Goal: Task Accomplishment & Management: Manage account settings

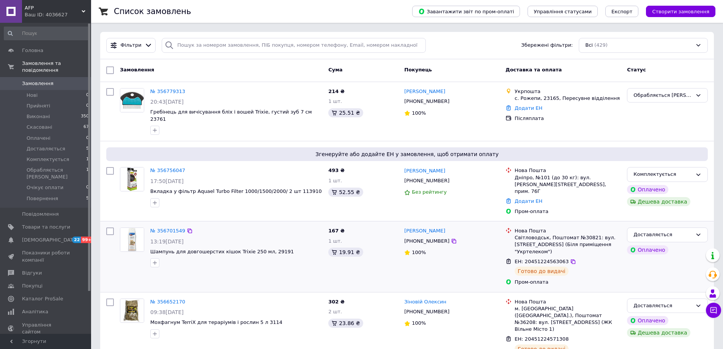
scroll to position [38, 0]
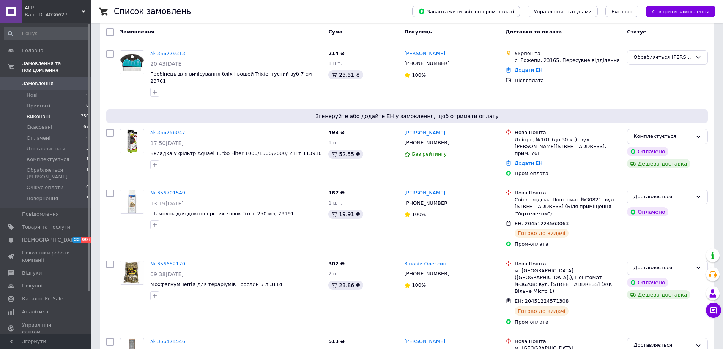
click at [38, 113] on span "Виконані" at bounding box center [39, 116] width 24 height 7
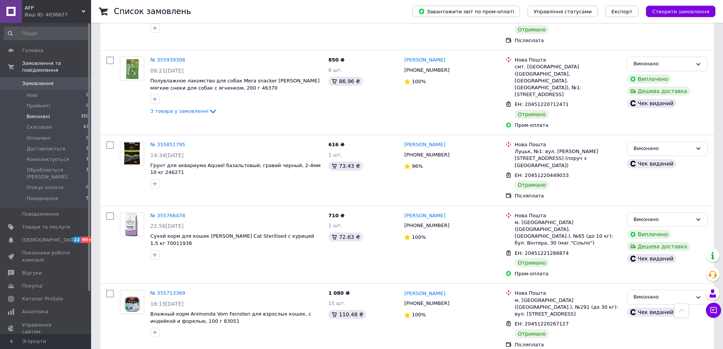
scroll to position [379, 0]
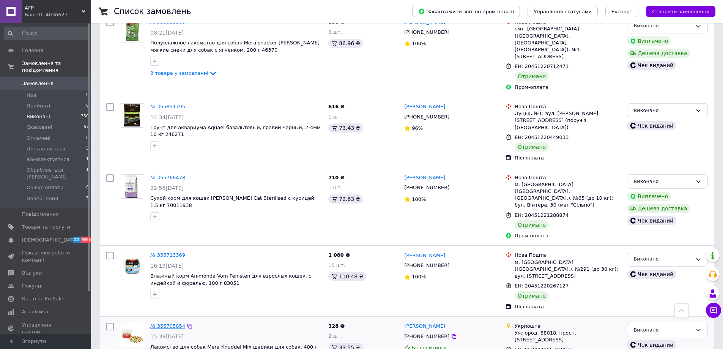
click at [172, 323] on link "№ 355705854" at bounding box center [167, 326] width 35 height 6
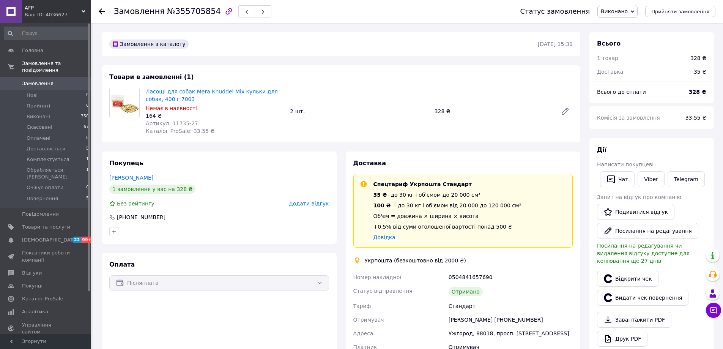
scroll to position [38, 0]
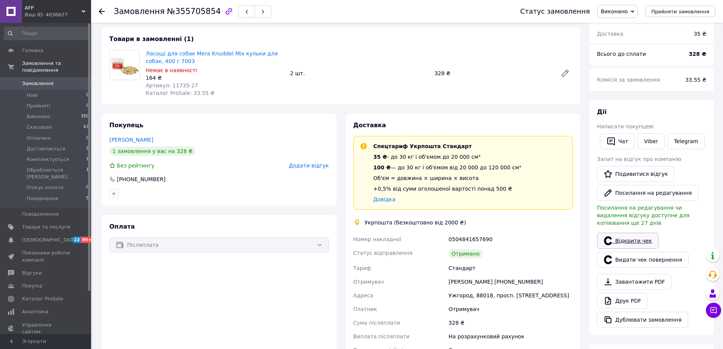
click at [636, 235] on link "Відкрити чек" at bounding box center [627, 241] width 61 height 16
click at [99, 11] on use at bounding box center [102, 11] width 6 height 6
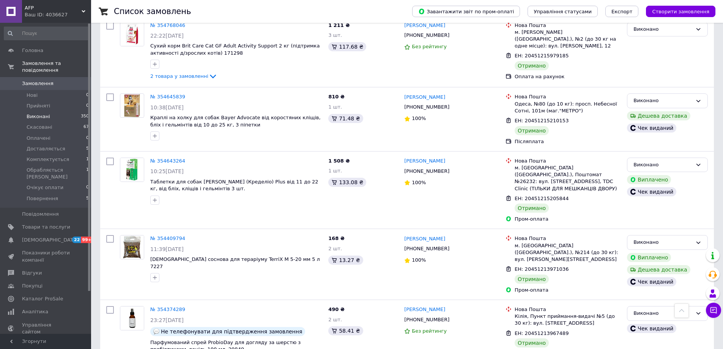
scroll to position [1129, 0]
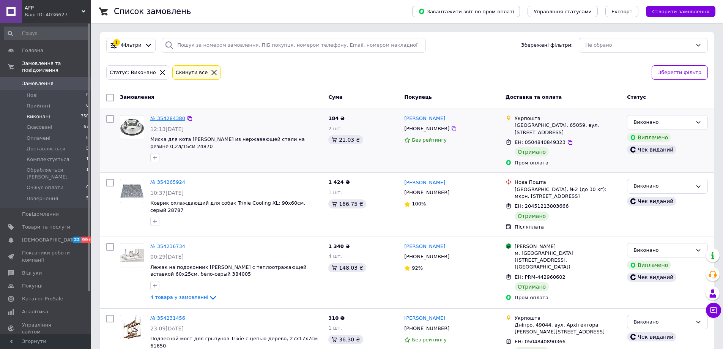
click at [177, 117] on link "№ 354284380" at bounding box center [167, 118] width 35 height 6
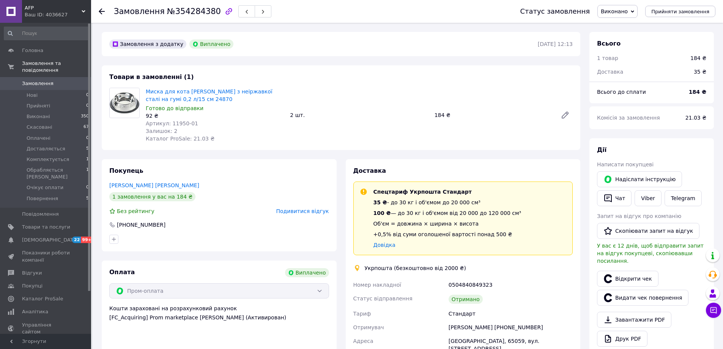
scroll to position [14, 0]
click at [632, 271] on link "Відкрити чек" at bounding box center [627, 279] width 61 height 16
click at [100, 12] on use at bounding box center [102, 11] width 6 height 6
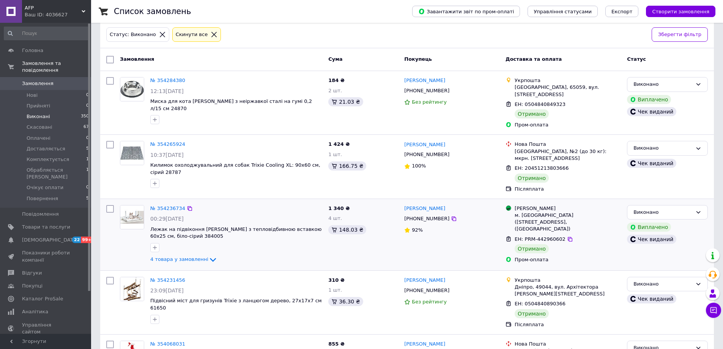
scroll to position [76, 0]
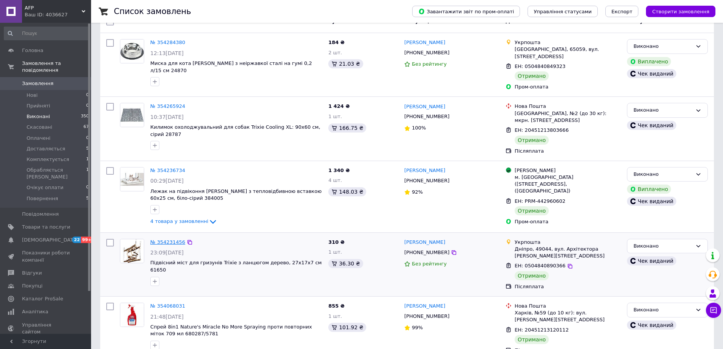
click at [165, 239] on link "№ 354231456" at bounding box center [167, 242] width 35 height 6
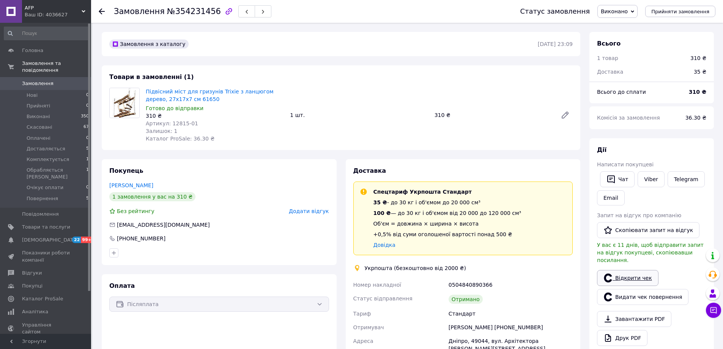
click at [633, 270] on link "Відкрити чек" at bounding box center [627, 278] width 61 height 16
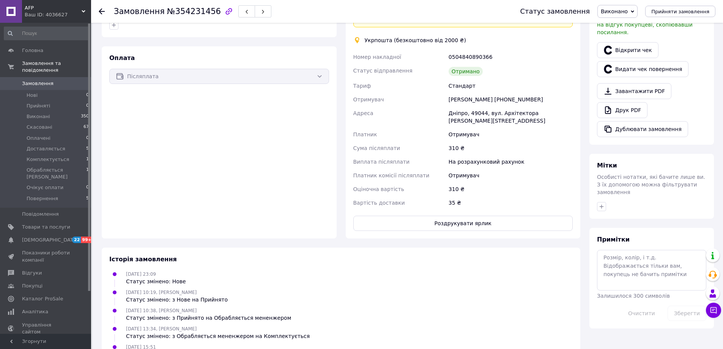
scroll to position [266, 0]
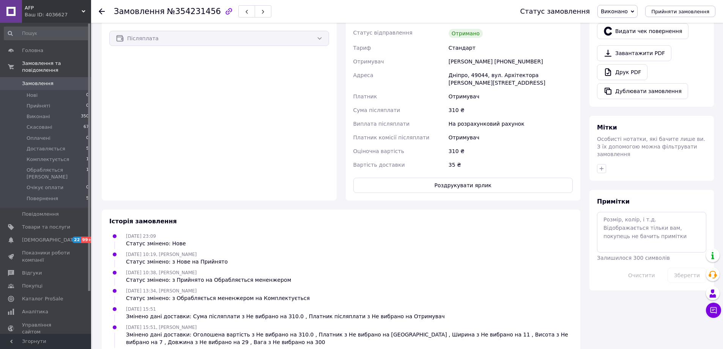
click at [43, 80] on span "Замовлення" at bounding box center [37, 83] width 31 height 7
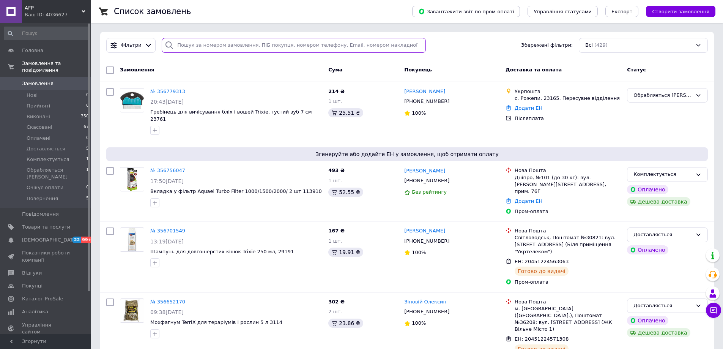
click at [217, 47] on input "search" at bounding box center [294, 45] width 264 height 15
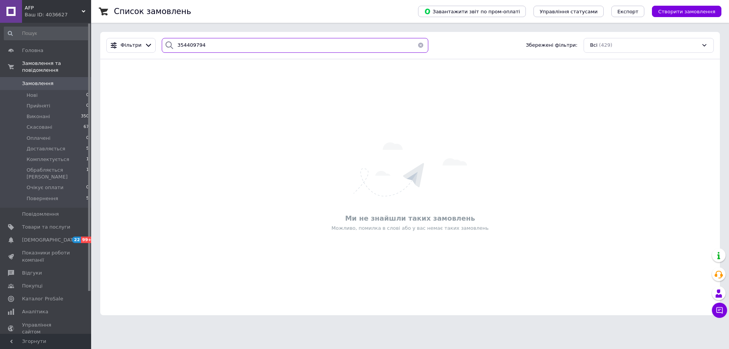
type input "354409794"
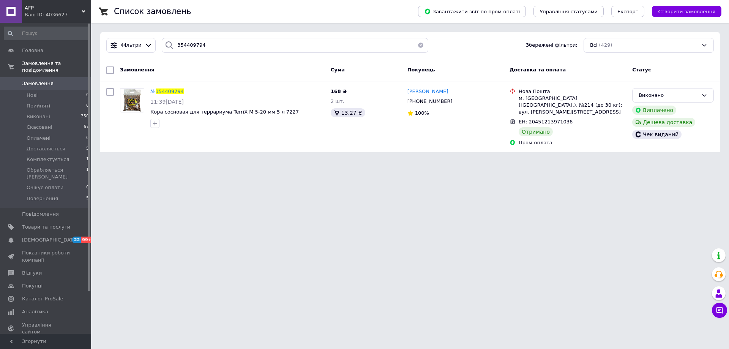
click at [371, 161] on html "AFP Ваш ID: 4036627 Сайт AFP Кабінет покупця Перевірити стан системи Сторінка н…" at bounding box center [364, 80] width 729 height 161
click at [47, 156] on span "Комплектується" at bounding box center [48, 159] width 43 height 7
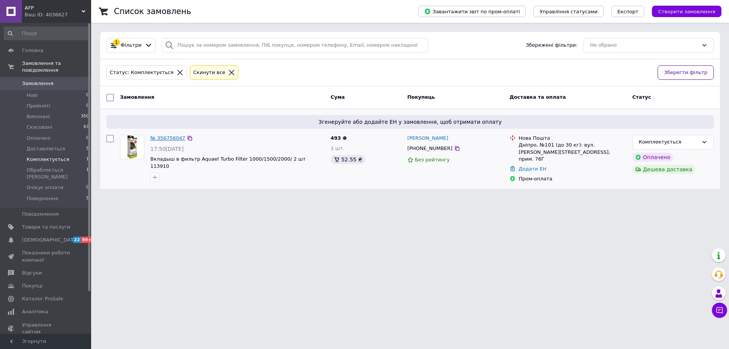
click at [169, 138] on link "№ 356756047" at bounding box center [167, 138] width 35 height 6
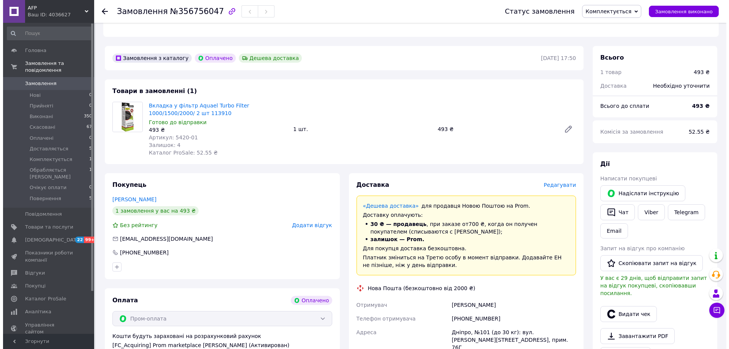
scroll to position [266, 0]
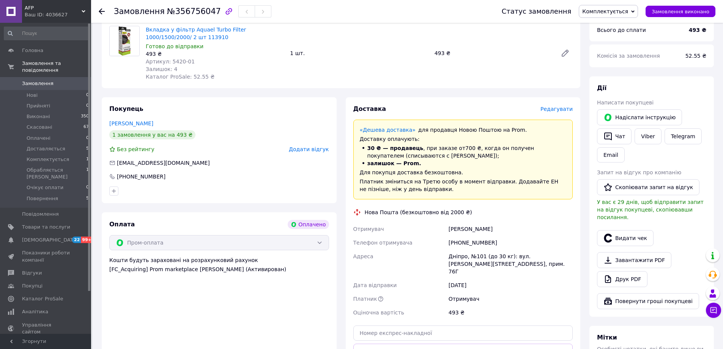
click at [559, 106] on span "Редагувати" at bounding box center [556, 109] width 32 height 6
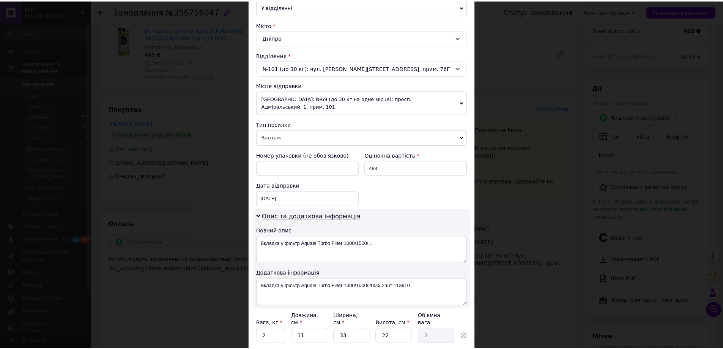
scroll to position [228, 0]
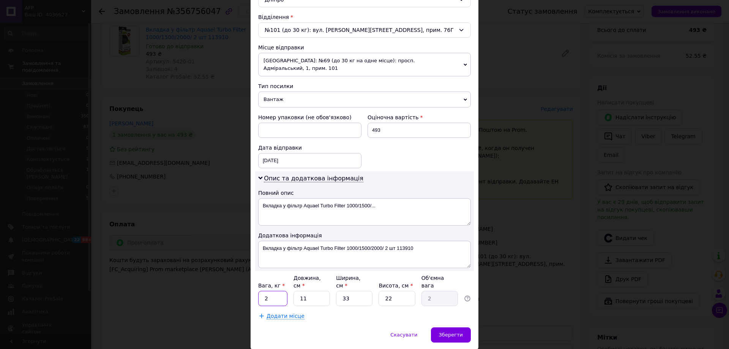
click at [280, 291] on input "2" at bounding box center [272, 298] width 29 height 15
type input "05"
click at [308, 291] on input "11" at bounding box center [311, 298] width 36 height 15
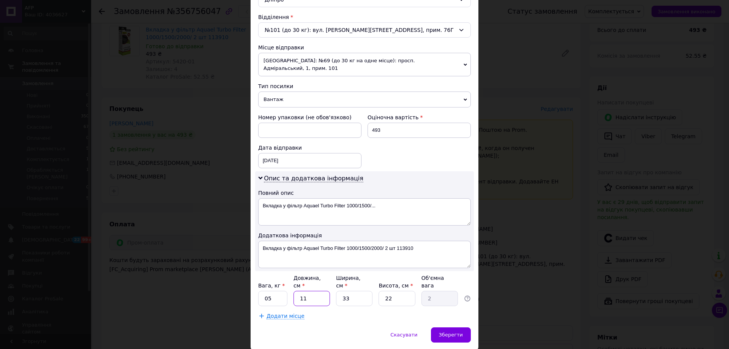
type input "3"
type input "0.54"
type input "30"
type input "5.45"
type input "30"
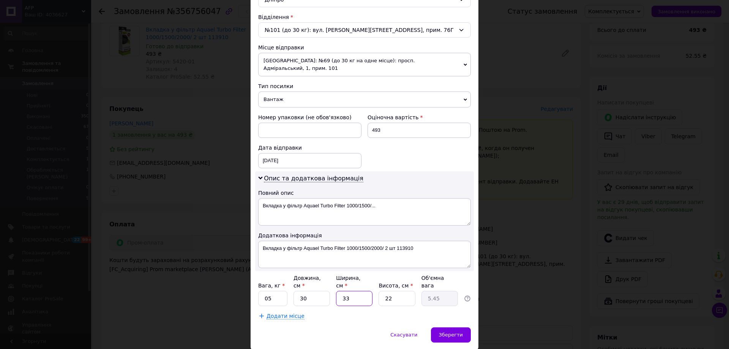
click at [357, 291] on input "33" at bounding box center [354, 298] width 36 height 15
type input "2"
type input "0.33"
type input "20"
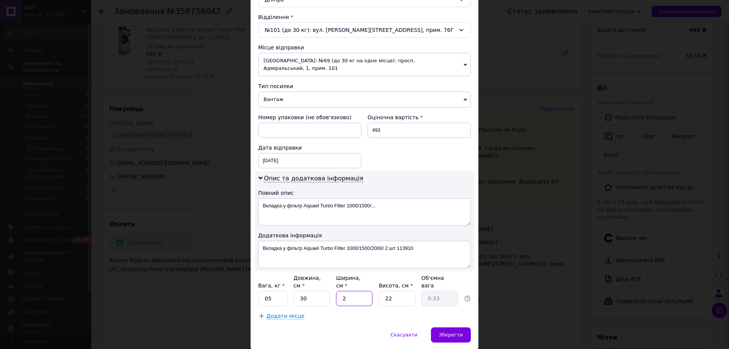
type input "3.3"
type input "20"
click at [395, 291] on input "22" at bounding box center [396, 298] width 36 height 15
type input "1"
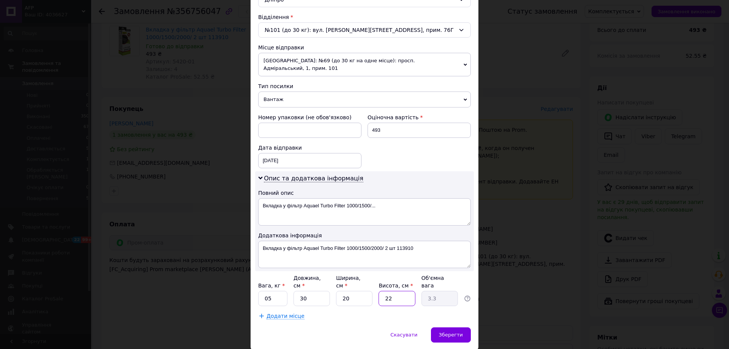
type input "0.15"
type input "10"
type input "1.5"
type input "1"
type input "0.15"
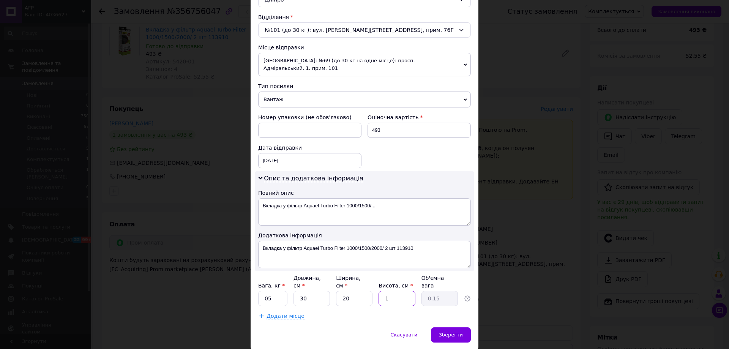
type input "11"
type input "1.65"
click at [396, 291] on input "11" at bounding box center [396, 298] width 36 height 15
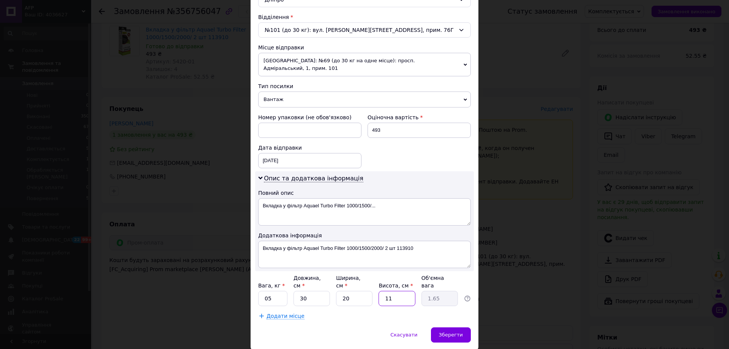
type input "1"
type input "0.15"
type input "12"
type input "1.8"
type input "12"
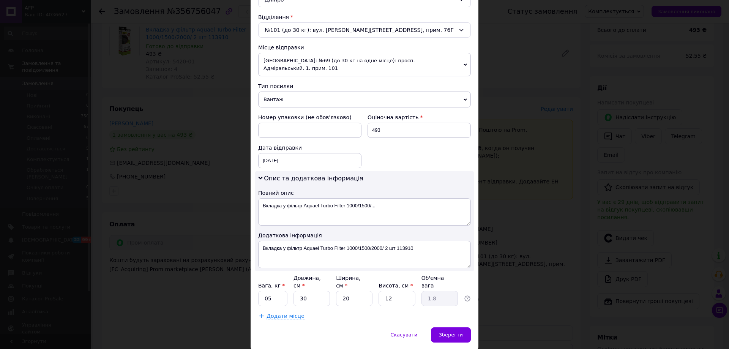
click at [346, 312] on div "Додати місце" at bounding box center [364, 316] width 213 height 8
click at [452, 332] on span "Зберегти" at bounding box center [451, 335] width 24 height 6
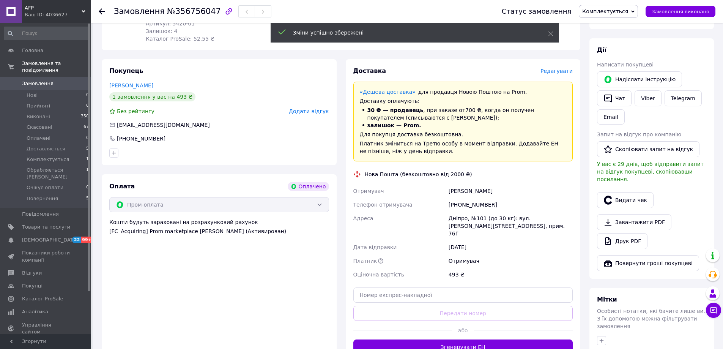
scroll to position [342, 0]
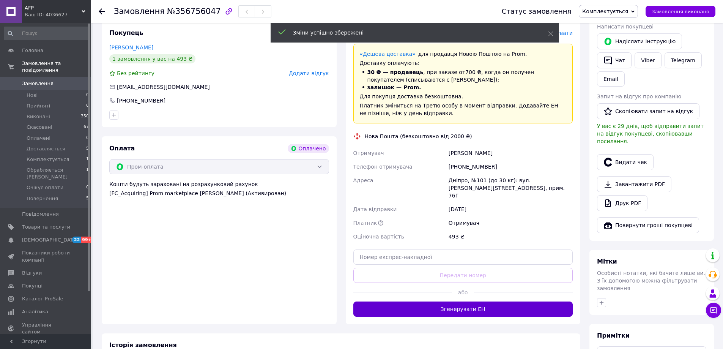
click at [472, 301] on button "Згенерувати ЕН" at bounding box center [463, 308] width 220 height 15
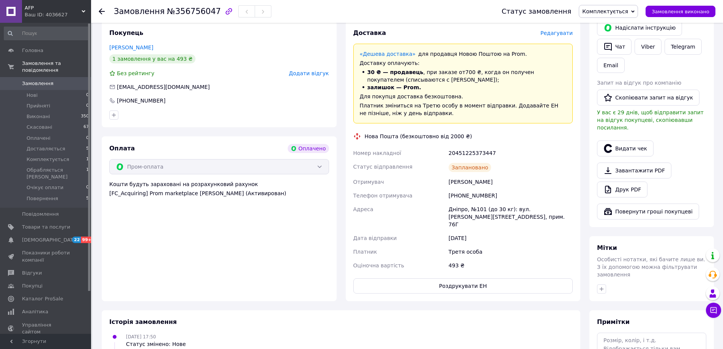
click at [479, 147] on div "20451225373447" at bounding box center [510, 153] width 127 height 14
copy div "20451225373447"
click at [652, 44] on link "Viber" at bounding box center [648, 47] width 27 height 16
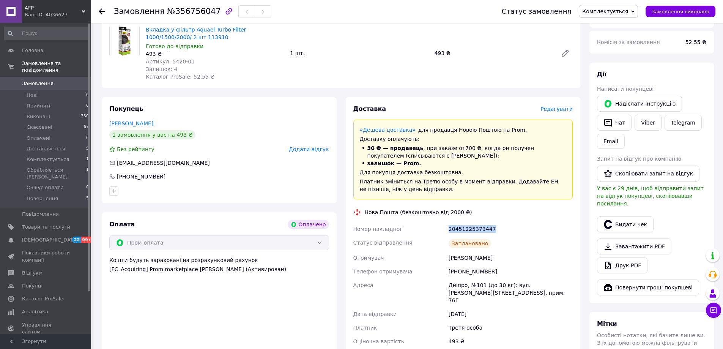
click at [609, 12] on span "Комплектується" at bounding box center [605, 11] width 46 height 6
click at [619, 68] on li "Доставляється" at bounding box center [622, 71] width 87 height 11
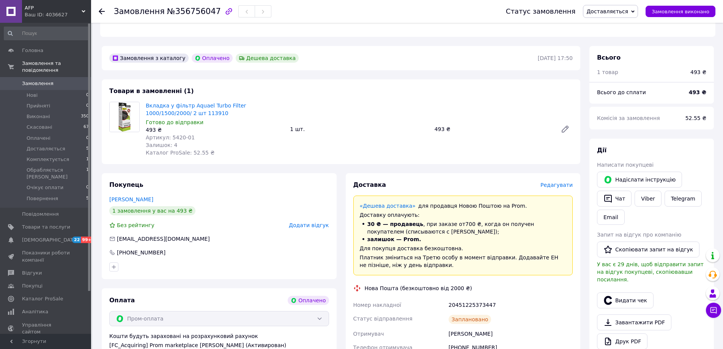
scroll to position [152, 0]
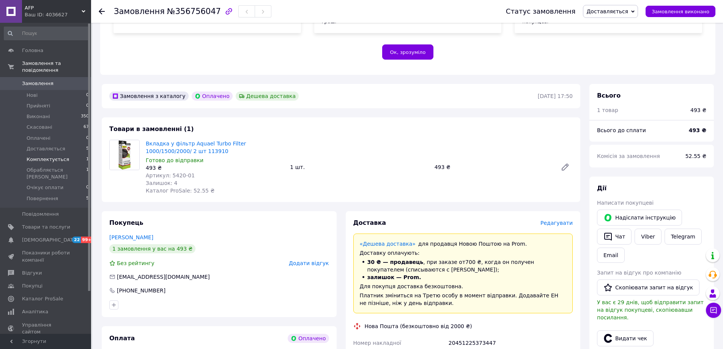
click at [44, 156] on span "Комплектується" at bounding box center [48, 159] width 43 height 7
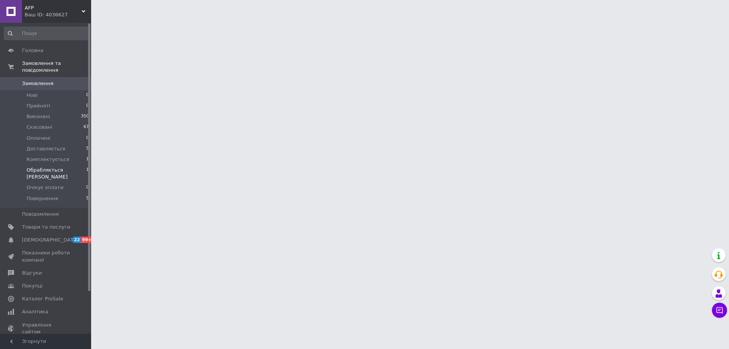
click at [42, 167] on span "Обрабляється [PERSON_NAME]" at bounding box center [57, 174] width 60 height 14
